Goal: Task Accomplishment & Management: Manage account settings

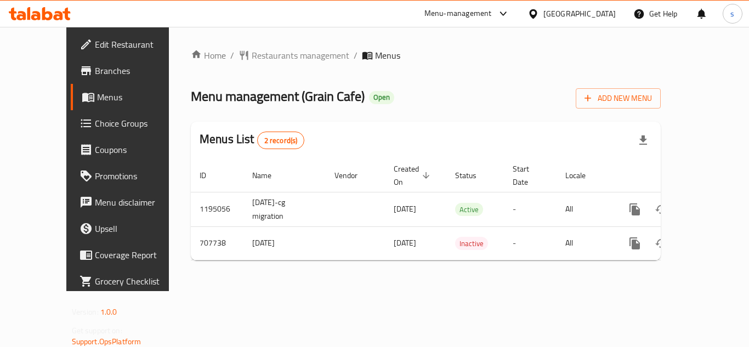
drag, startPoint x: 0, startPoint y: 0, endPoint x: 52, endPoint y: 98, distance: 111.2
click at [97, 98] on span "Menus" at bounding box center [140, 97] width 86 height 13
click at [95, 127] on span "Choice Groups" at bounding box center [139, 123] width 88 height 13
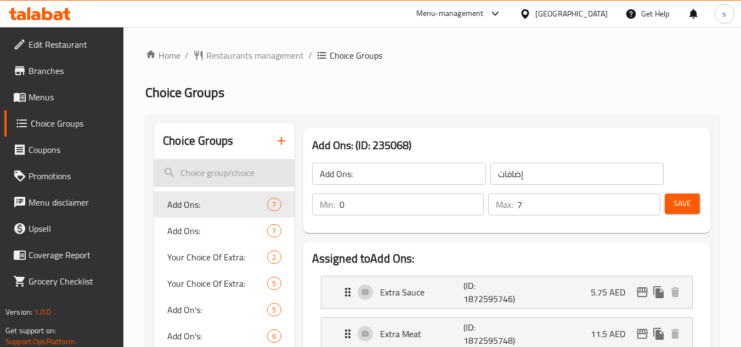
click at [223, 177] on input "search" at bounding box center [224, 173] width 140 height 28
paste input "Add-ons:"
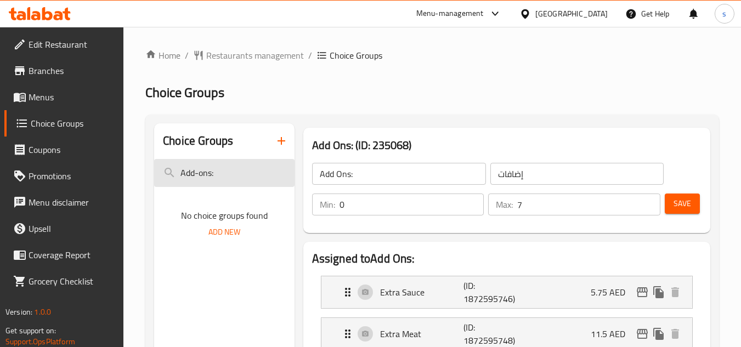
click at [222, 176] on input "Add-ons:" at bounding box center [224, 173] width 140 height 28
click at [227, 171] on input "Add-ons" at bounding box center [224, 173] width 140 height 28
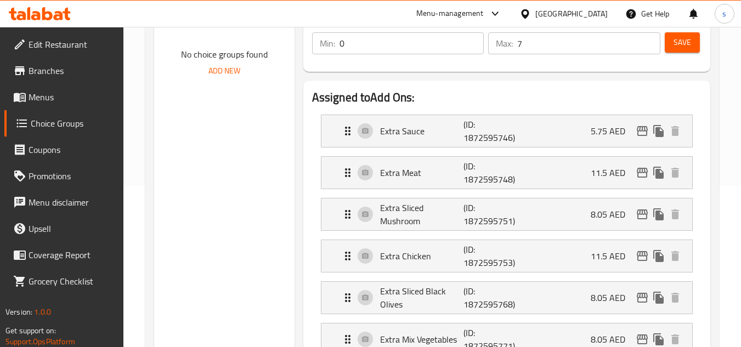
scroll to position [165, 0]
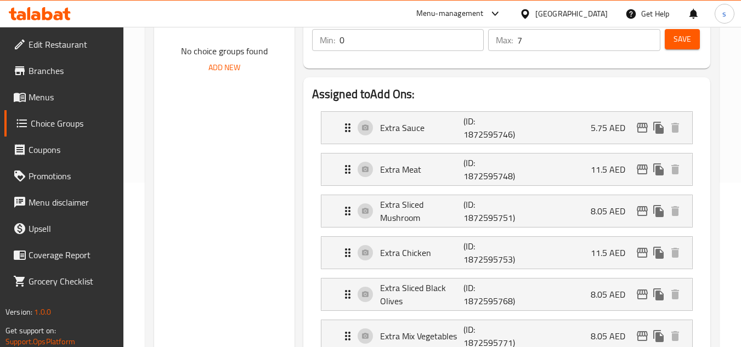
type input "Add-ons"
click at [489, 9] on div at bounding box center [495, 13] width 14 height 13
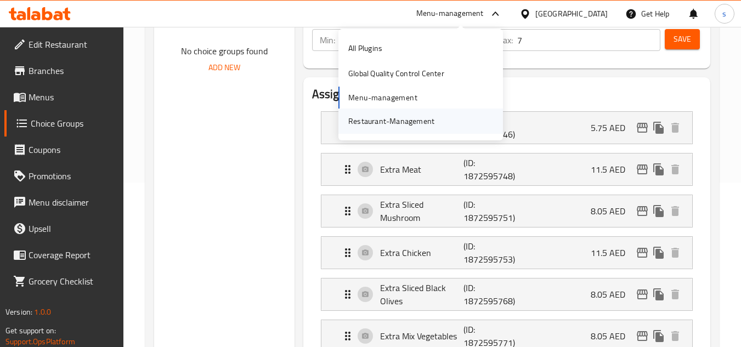
click at [406, 125] on div "Restaurant-Management" at bounding box center [391, 121] width 86 height 12
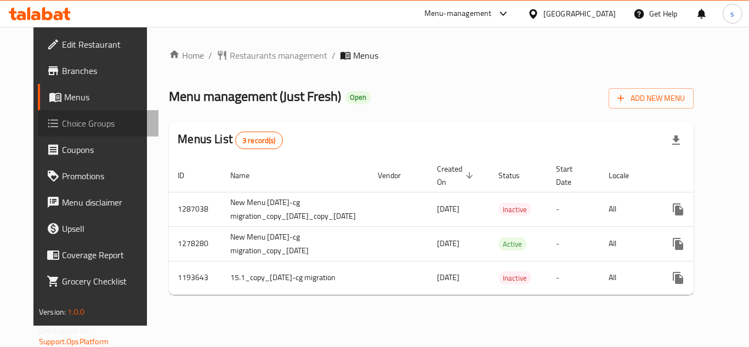
click at [62, 120] on span "Choice Groups" at bounding box center [106, 123] width 88 height 13
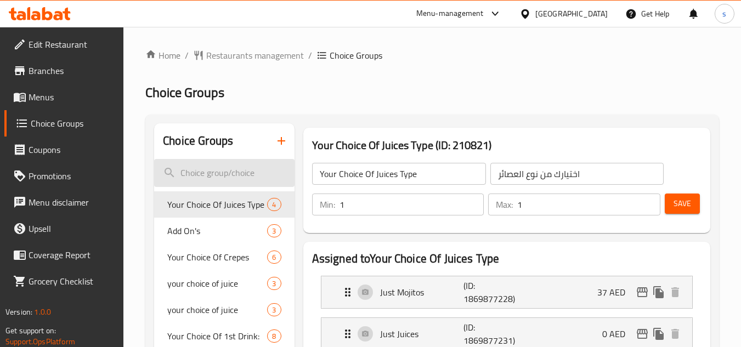
click at [211, 160] on input "search" at bounding box center [224, 173] width 140 height 28
paste input "Add sweetness to it"
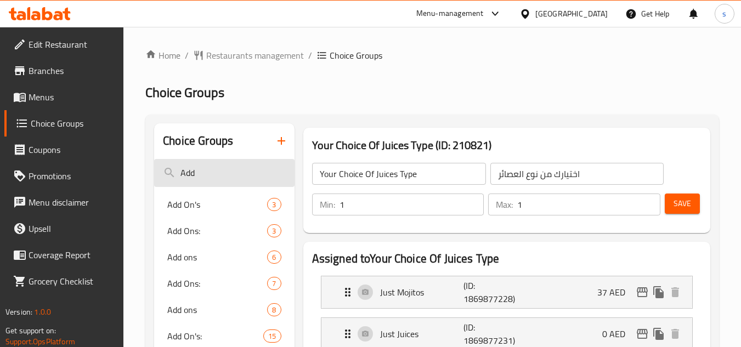
click at [230, 168] on input "Add" at bounding box center [224, 173] width 140 height 28
paste input "Your choice of acai"
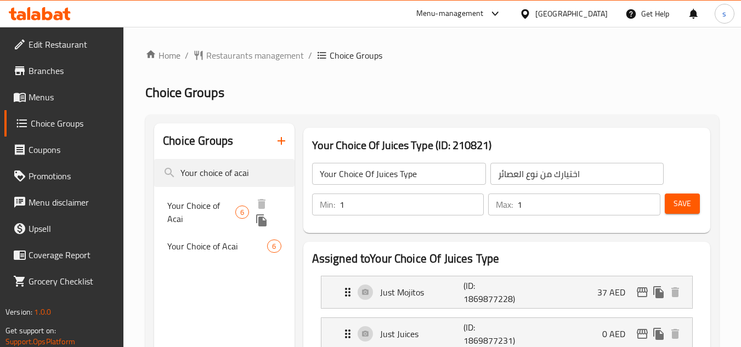
type input "Your choice of acai"
click at [220, 210] on span "Your Choice of Acai" at bounding box center [201, 212] width 68 height 26
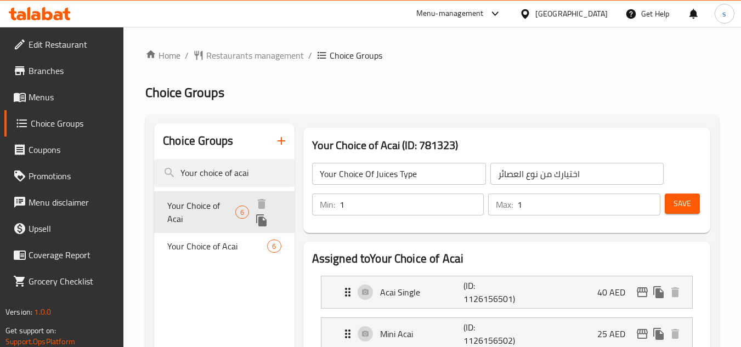
type input "Your Choice of Acai"
type input "اختيارك من الاساي"
type input "0"
type input "6"
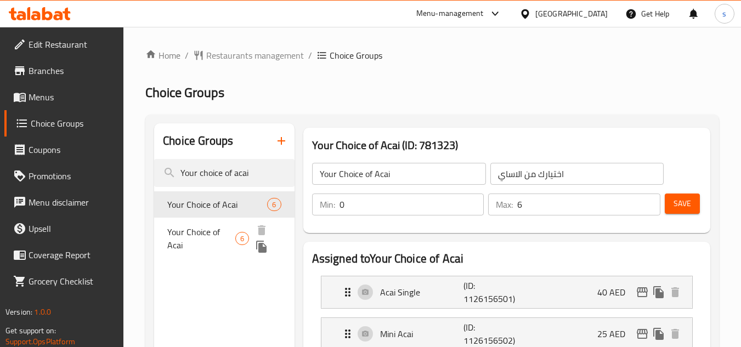
drag, startPoint x: 200, startPoint y: 233, endPoint x: 522, endPoint y: 200, distance: 323.1
click at [200, 233] on span "Your Choice of Acai" at bounding box center [201, 238] width 68 height 26
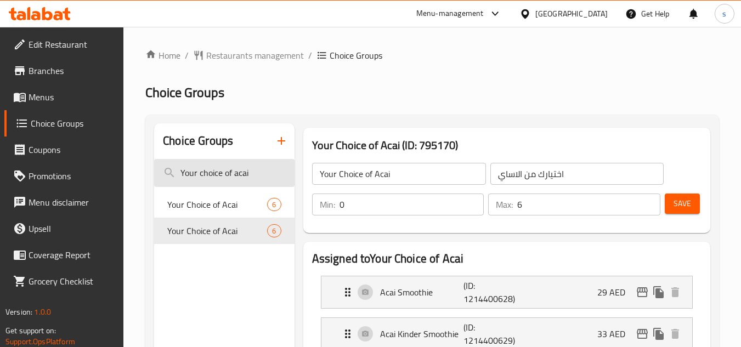
click at [217, 170] on input "Your choice of acai" at bounding box center [224, 173] width 140 height 28
paste input "perfect match"
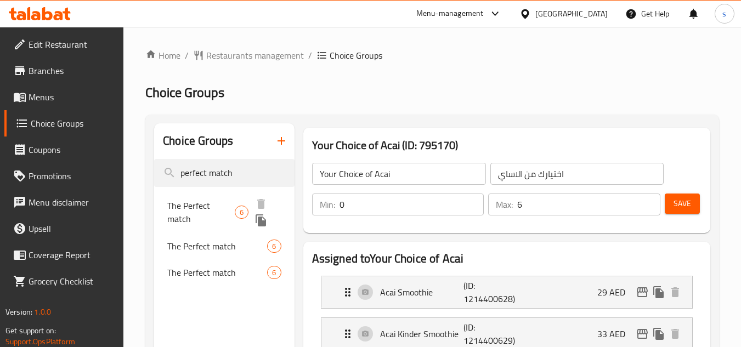
type input "perfect match"
click at [206, 208] on span "The Perfect match" at bounding box center [200, 212] width 67 height 26
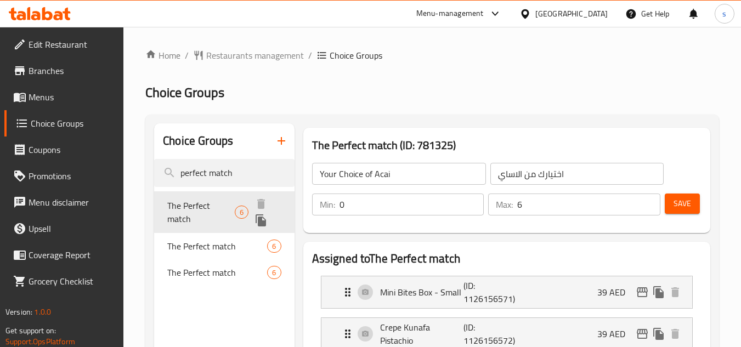
type input "The Perfect match"
type input "تطابق مثالي"
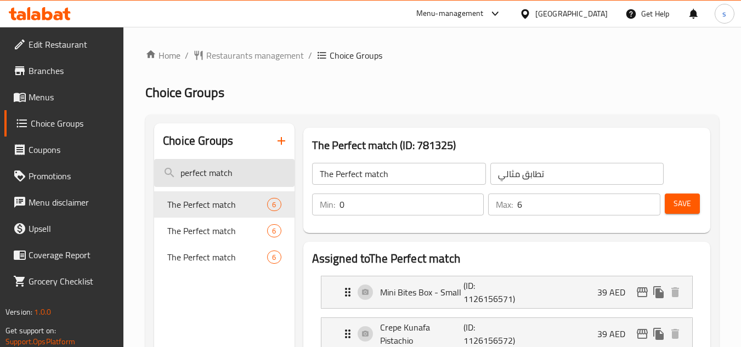
click at [184, 176] on input "perfect match" at bounding box center [224, 173] width 140 height 28
paste input "Fruit Refreshment"
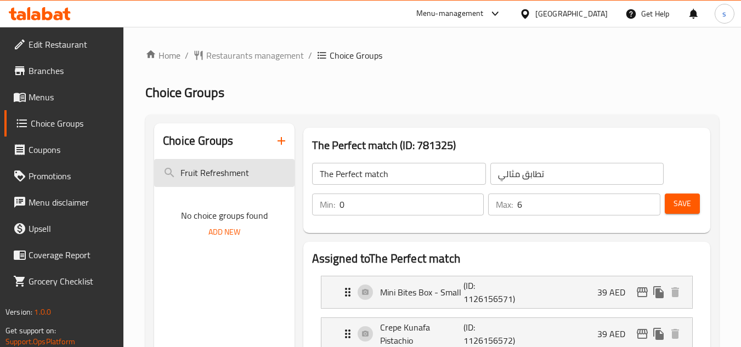
click at [219, 174] on input "Fruit Refreshment" at bounding box center [224, 173] width 140 height 28
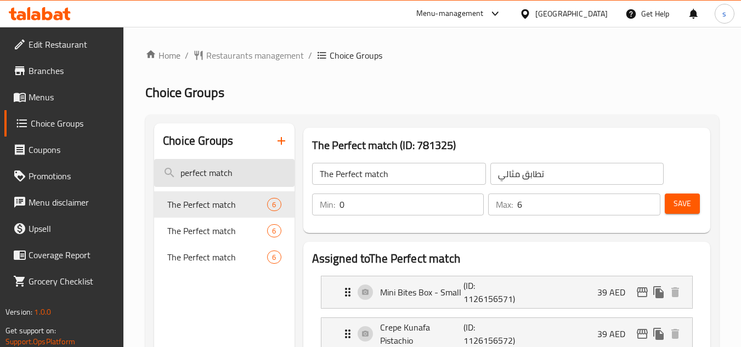
click at [212, 176] on input "perfect match" at bounding box center [224, 173] width 140 height 28
paste input "Fruit Refreshment"
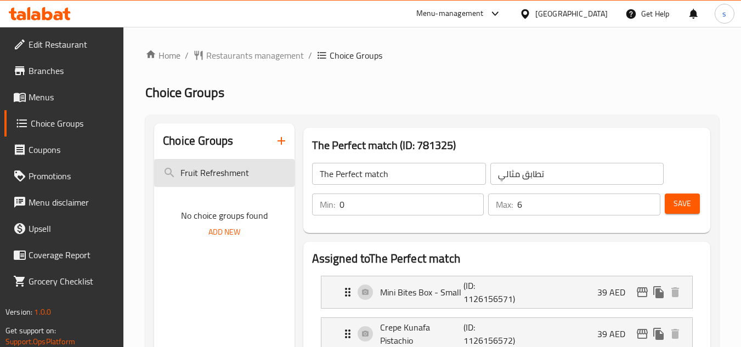
click at [212, 176] on input "Fruit Refreshment" at bounding box center [224, 173] width 140 height 28
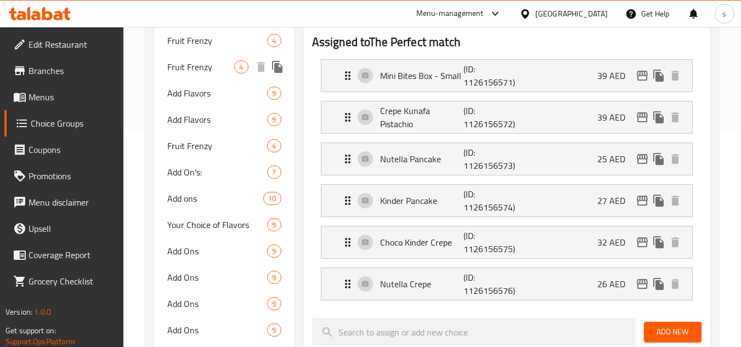
scroll to position [274, 0]
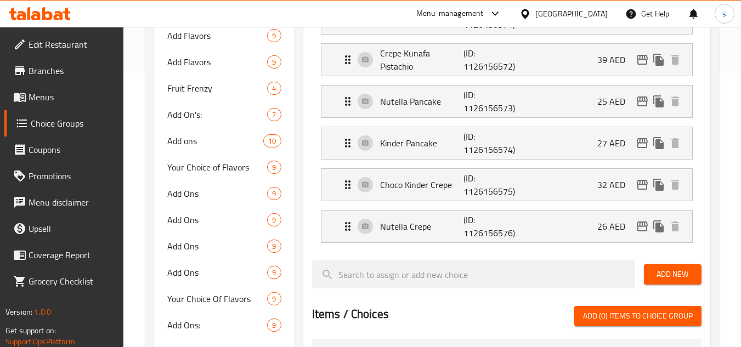
type input "Fruit"
